Goal: Download file/media

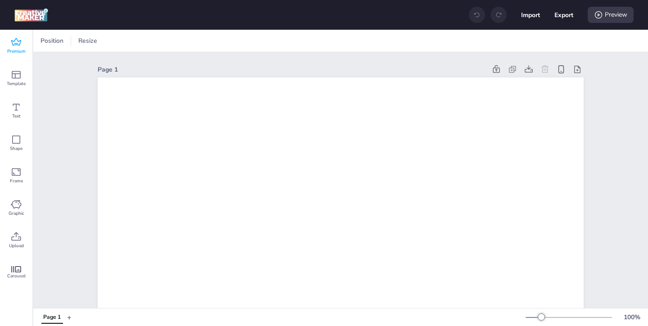
click at [14, 46] on icon at bounding box center [16, 42] width 11 height 11
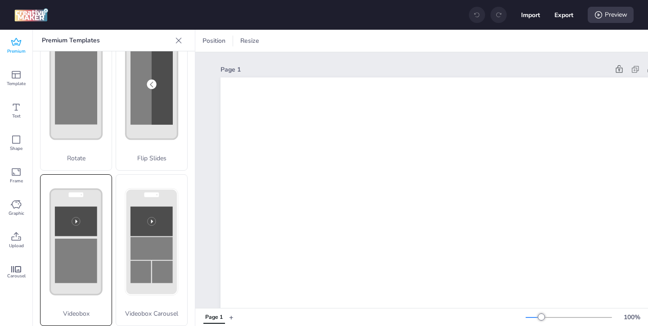
scroll to position [199, 0]
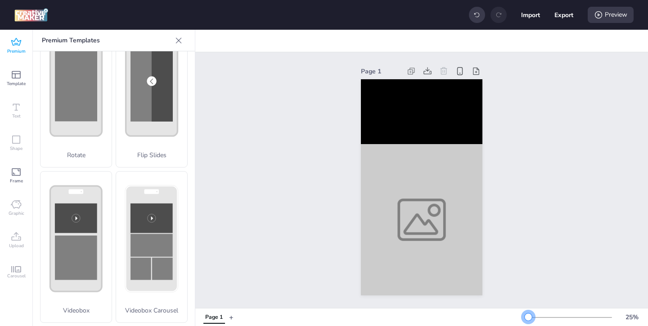
drag, startPoint x: 544, startPoint y: 318, endPoint x: 528, endPoint y: 317, distance: 16.3
click at [528, 317] on div at bounding box center [528, 316] width 7 height 7
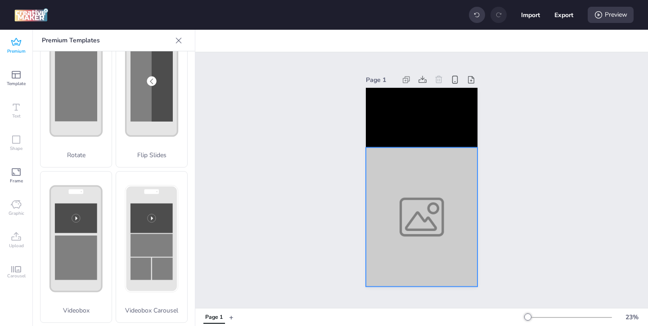
click at [422, 245] on div at bounding box center [422, 217] width 112 height 139
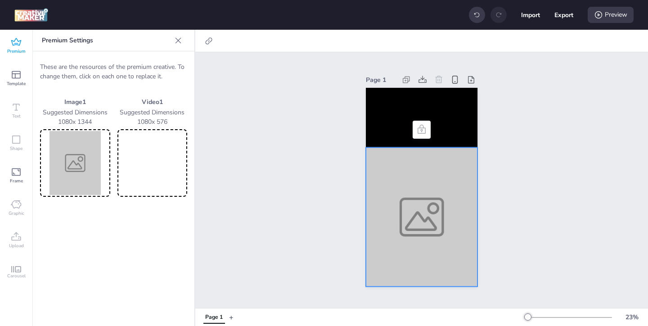
click at [69, 168] on img at bounding box center [75, 163] width 67 height 64
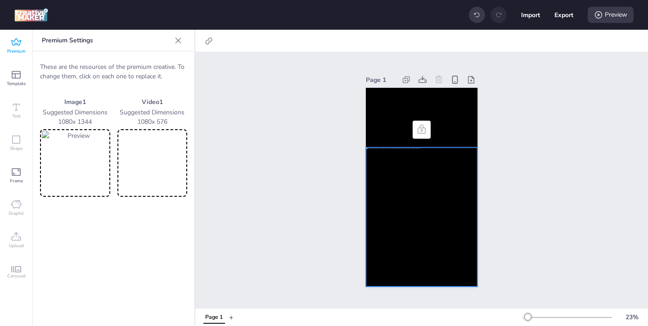
click at [181, 166] on video at bounding box center [152, 163] width 67 height 64
click at [388, 134] on video at bounding box center [422, 117] width 112 height 59
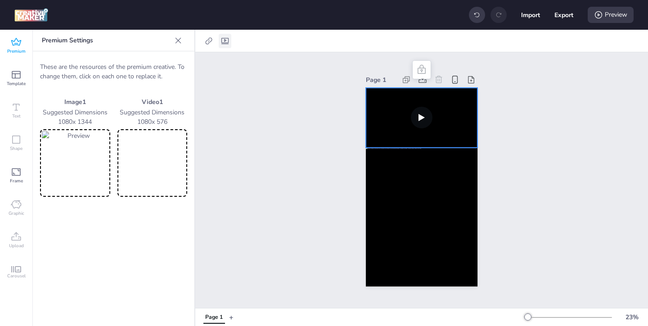
click at [226, 39] on icon at bounding box center [225, 40] width 9 height 9
select select "contain"
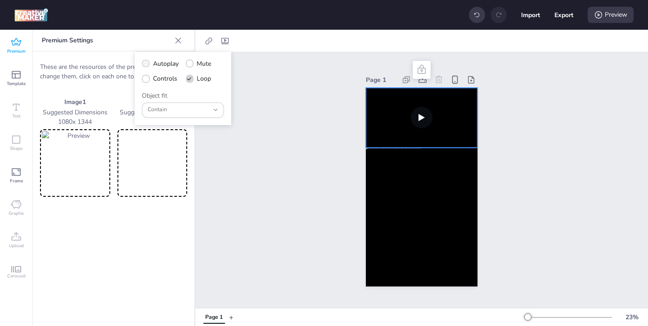
click at [150, 65] on label "Autoplay" at bounding box center [160, 64] width 43 height 16
click at [147, 65] on input "Autoplay" at bounding box center [144, 67] width 6 height 6
checkbox input "true"
click at [148, 76] on span at bounding box center [146, 79] width 8 height 8
click at [147, 79] on input "Controls" at bounding box center [144, 82] width 6 height 6
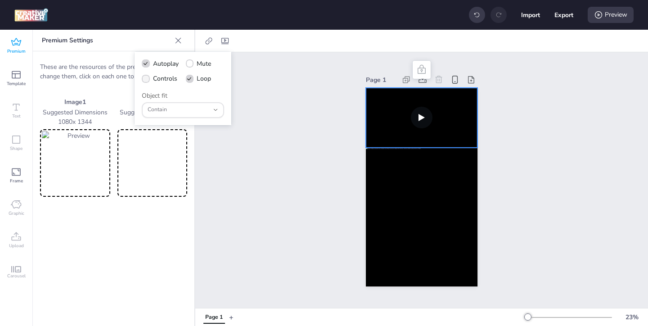
checkbox input "true"
click at [565, 19] on button "Export" at bounding box center [564, 15] width 18 height 18
select select "html"
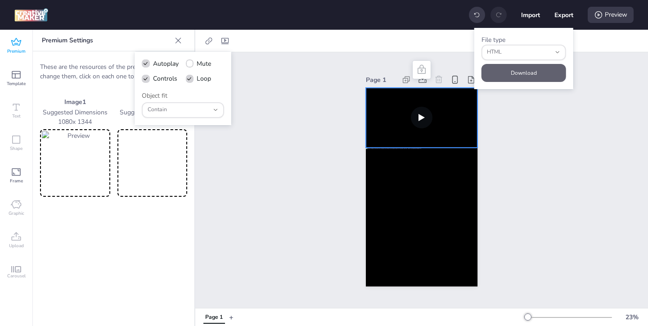
click at [547, 70] on button "Download" at bounding box center [524, 73] width 85 height 18
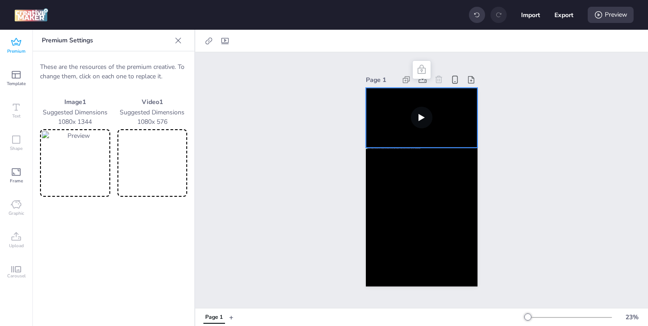
click at [159, 172] on video at bounding box center [152, 163] width 67 height 64
click at [225, 39] on icon at bounding box center [225, 41] width 7 height 6
select select "contain"
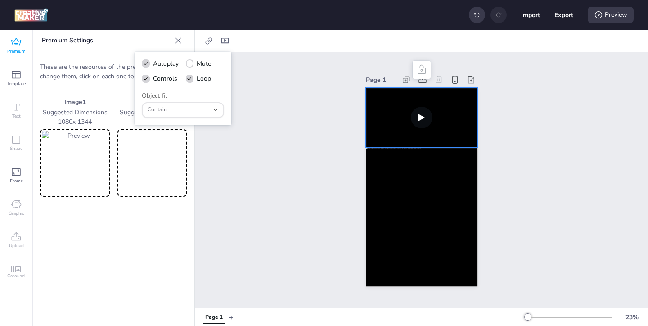
click at [331, 177] on div "Page 1" at bounding box center [421, 180] width 453 height 256
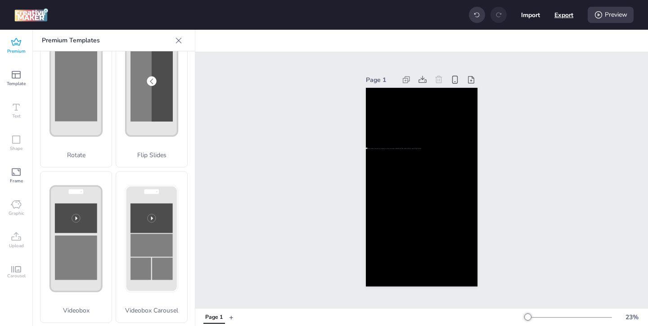
click at [562, 16] on button "Export" at bounding box center [564, 14] width 19 height 19
select select "html"
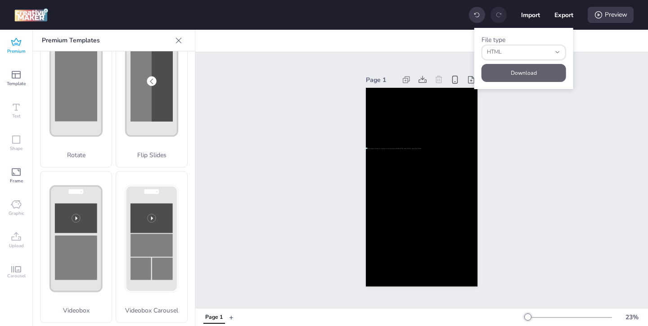
click at [525, 70] on button "Download" at bounding box center [524, 73] width 85 height 18
